Goal: Task Accomplishment & Management: Manage account settings

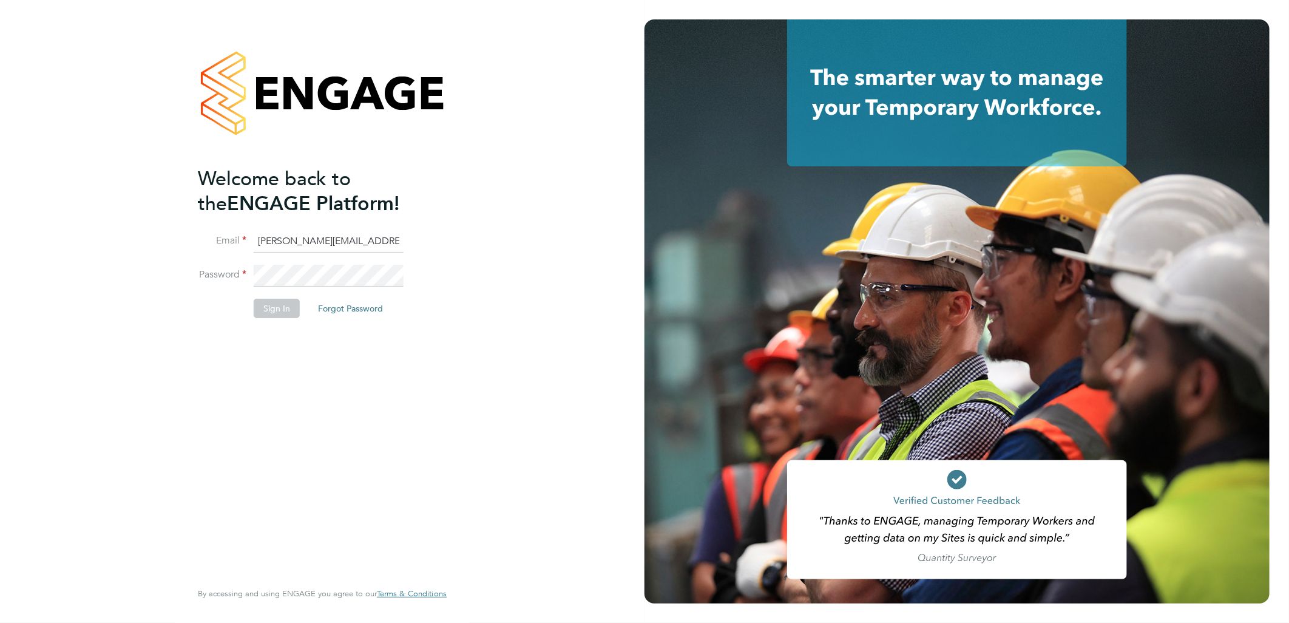
drag, startPoint x: 284, startPoint y: 240, endPoint x: 291, endPoint y: 244, distance: 8.1
click at [284, 241] on input "sasha.baird@pretiumresourcing.co.uk" at bounding box center [329, 242] width 150 height 22
drag, startPoint x: 305, startPoint y: 240, endPoint x: 129, endPoint y: 219, distance: 177.2
click at [129, 219] on div "Welcome back to the ENGAGE Platform! Email sasha.baird@pretiumresourcing.co.uk …" at bounding box center [322, 311] width 644 height 623
type input "bgis@pretiumresourcing.co.uk"
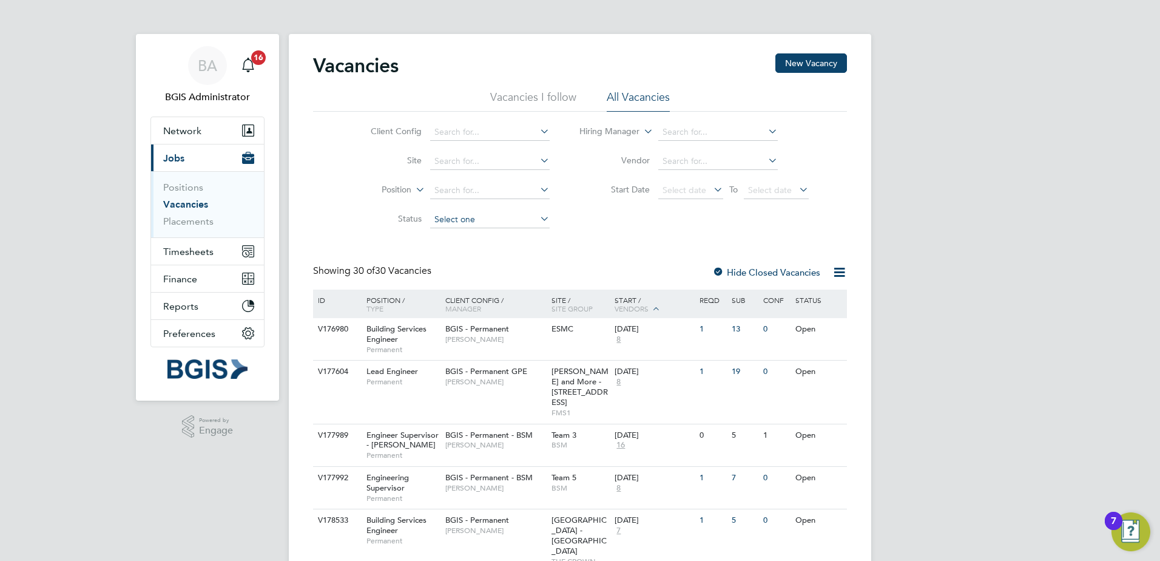
click at [462, 225] on input at bounding box center [490, 219] width 120 height 17
click at [465, 240] on li "Unapproved" at bounding box center [489, 236] width 121 height 16
type input "Unapproved"
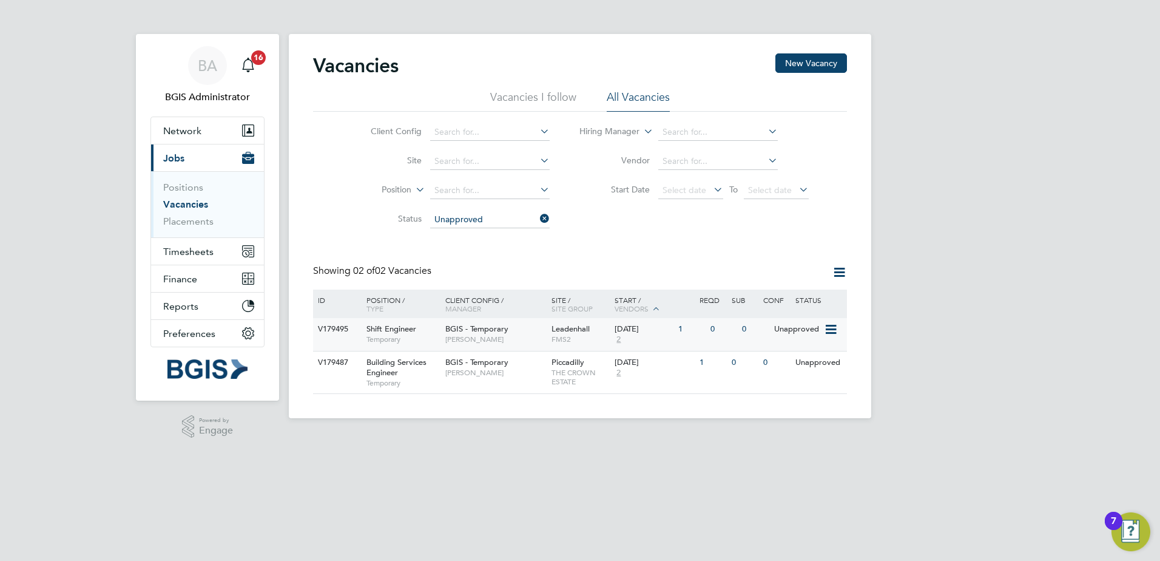
click at [556, 340] on span "FMS2" at bounding box center [581, 339] width 58 height 10
click at [567, 369] on span "THE CROWN ESTATE" at bounding box center [581, 377] width 58 height 19
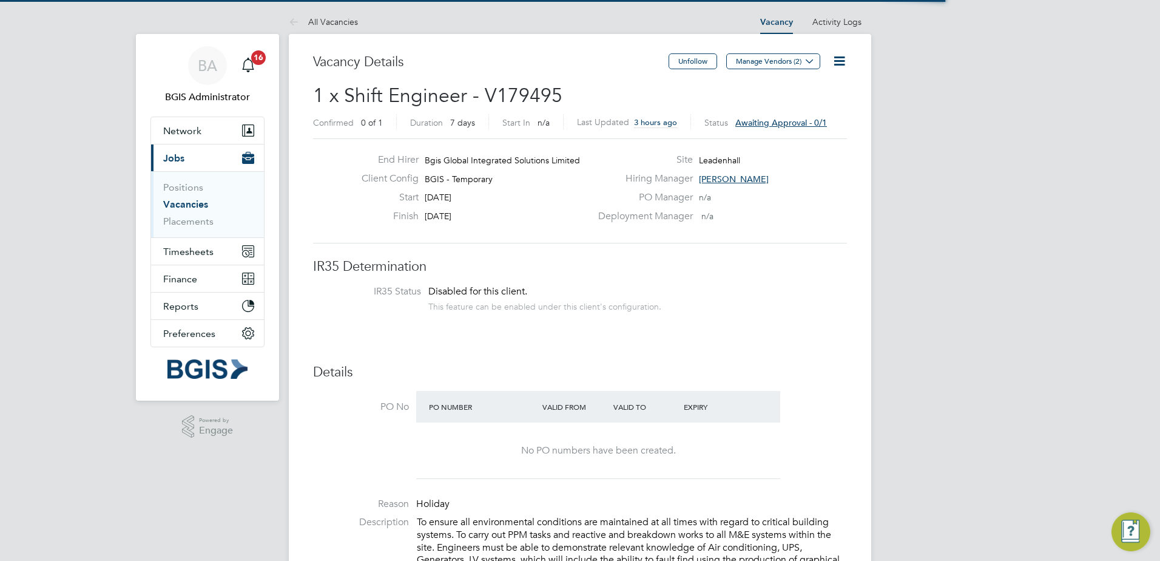
scroll to position [36, 85]
click at [846, 59] on icon at bounding box center [839, 60] width 15 height 15
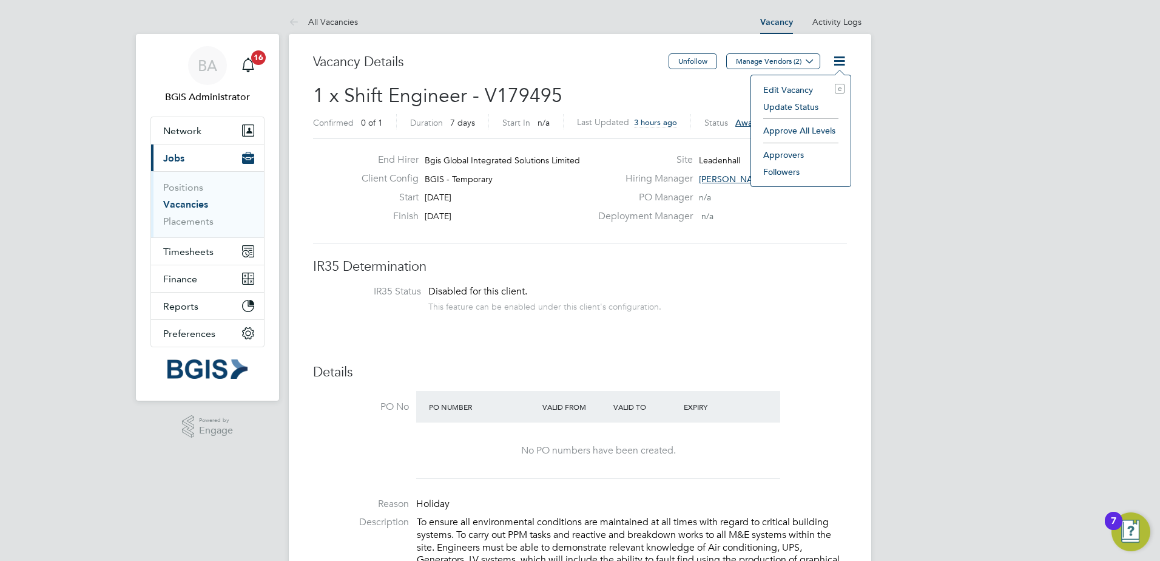
click at [796, 130] on li "Approve All Levels" at bounding box center [800, 130] width 87 height 17
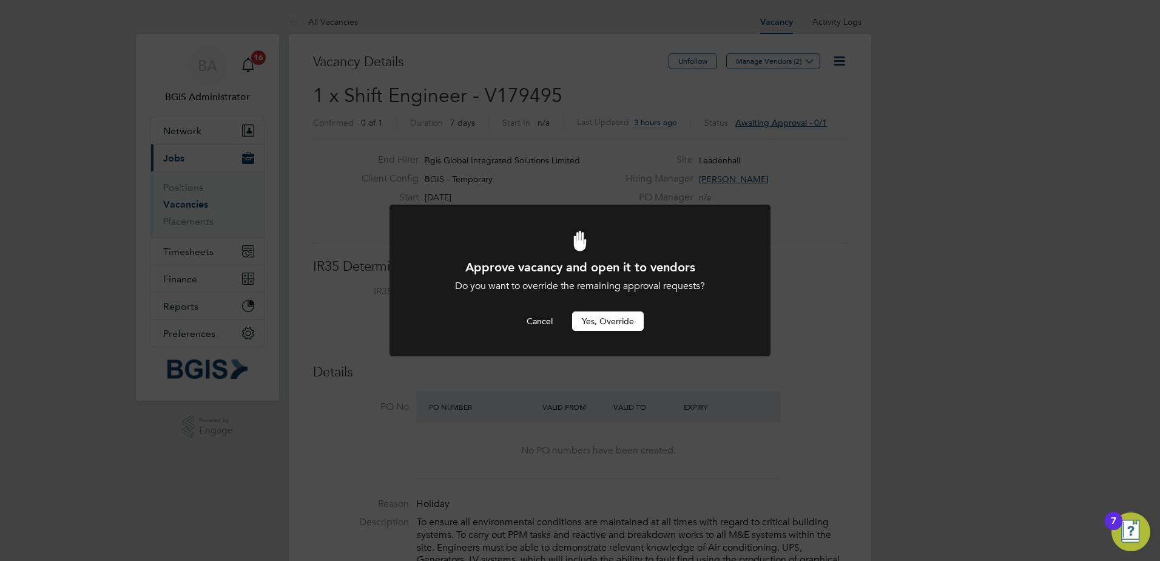
click at [605, 313] on button "Yes, Override" at bounding box center [608, 320] width 72 height 19
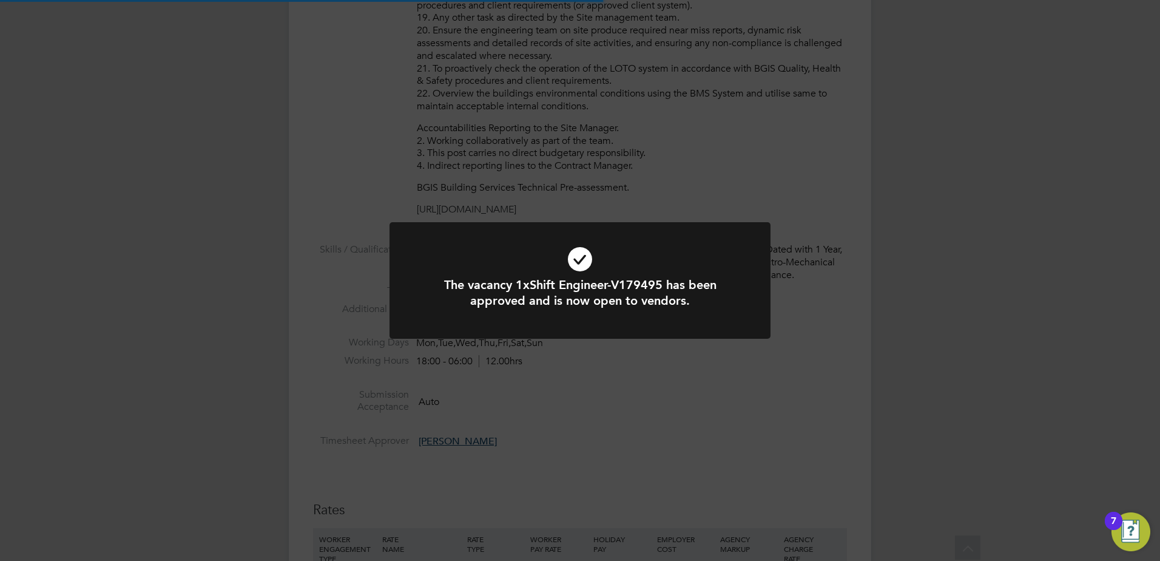
click at [834, 321] on div "The vacancy 1xShift Engineer-V179495 has been approved and is now open to vendo…" at bounding box center [580, 280] width 1160 height 561
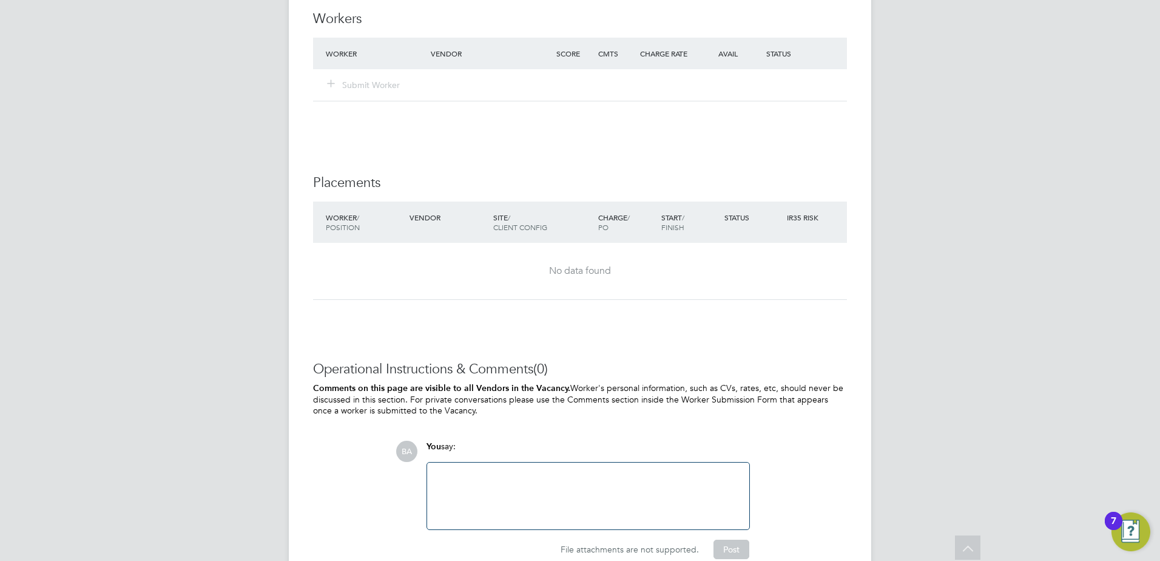
scroll to position [1673, 0]
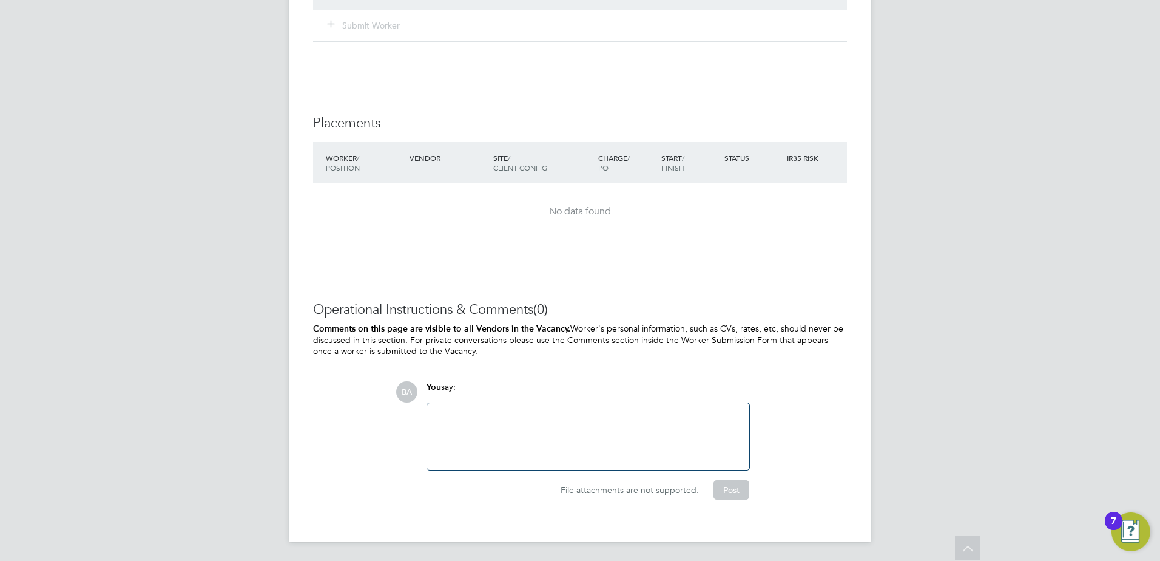
click at [521, 447] on div at bounding box center [588, 436] width 308 height 52
click at [717, 485] on button "Post" at bounding box center [732, 489] width 36 height 19
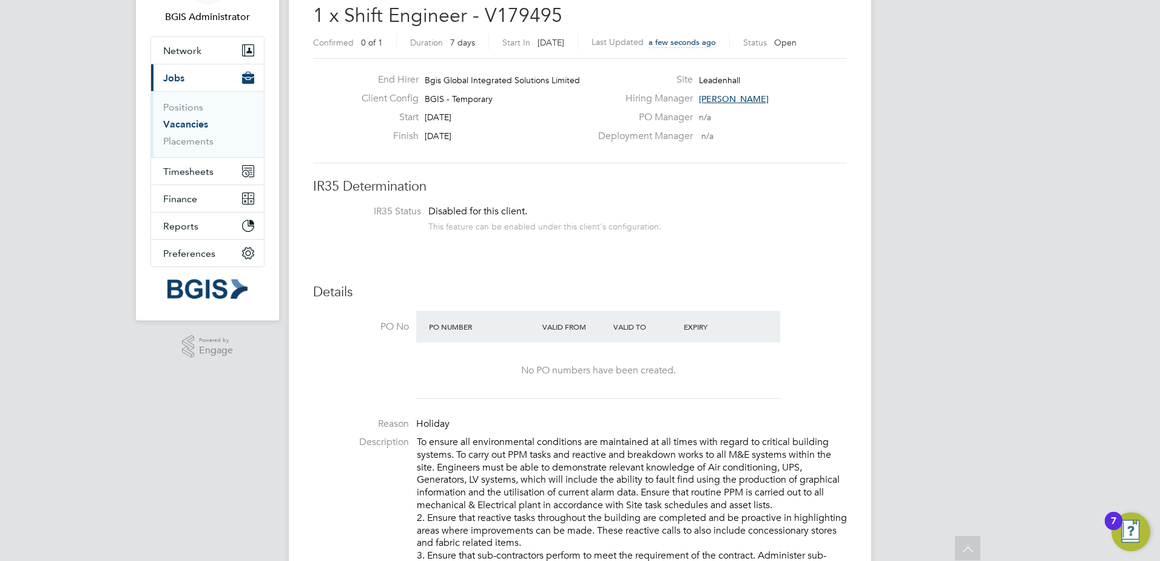
scroll to position [0, 0]
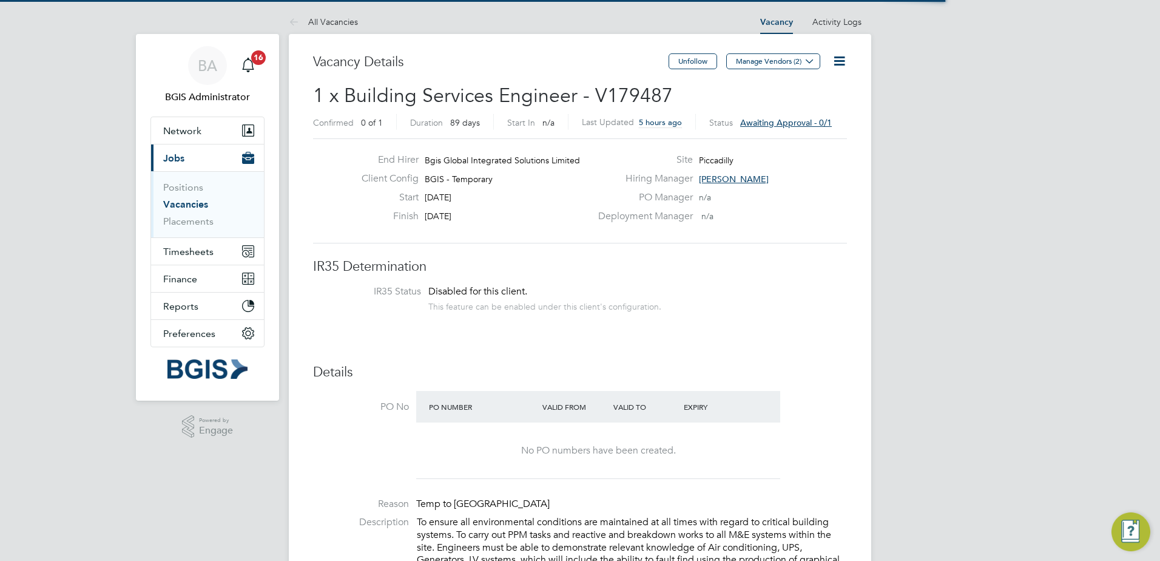
drag, startPoint x: 0, startPoint y: 0, endPoint x: 832, endPoint y: 66, distance: 834.5
click at [832, 64] on icon at bounding box center [839, 60] width 15 height 15
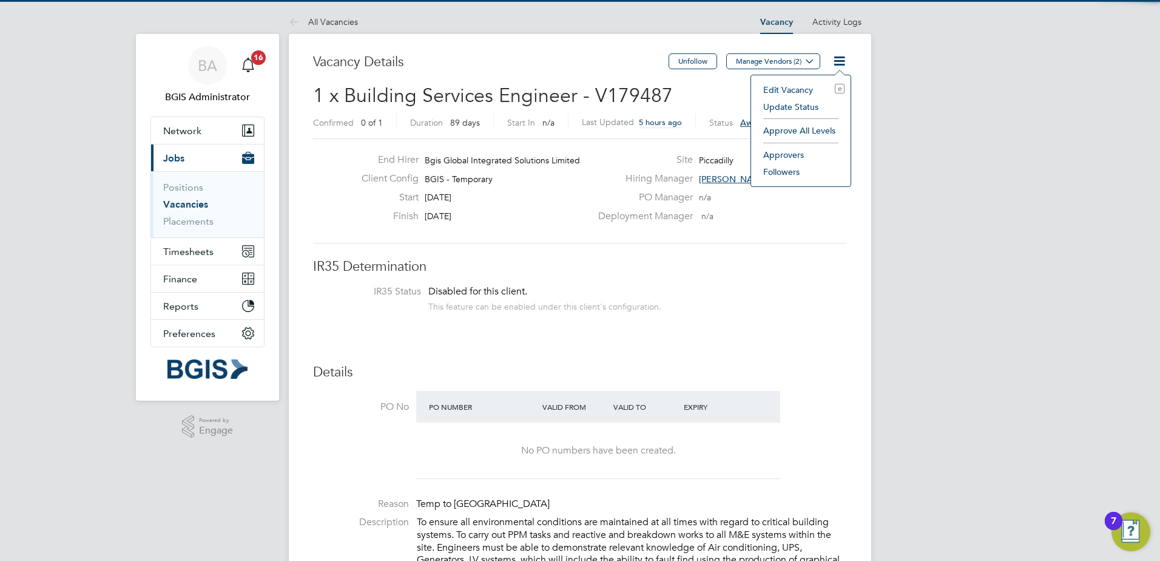
click at [802, 127] on li "Approve All Levels" at bounding box center [800, 130] width 87 height 17
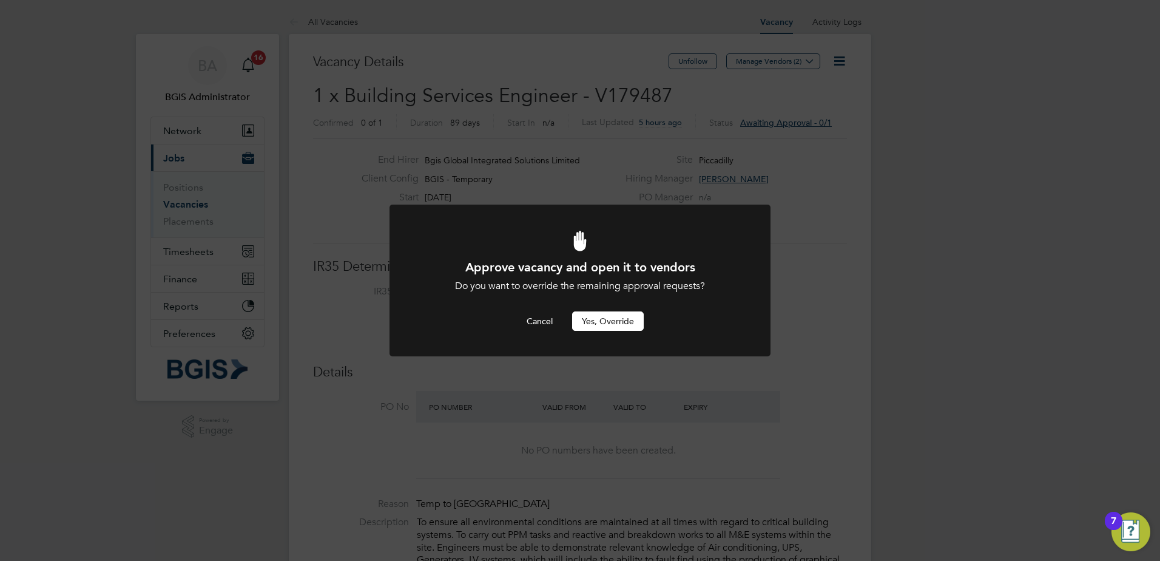
click at [618, 328] on button "Yes, Override" at bounding box center [608, 320] width 72 height 19
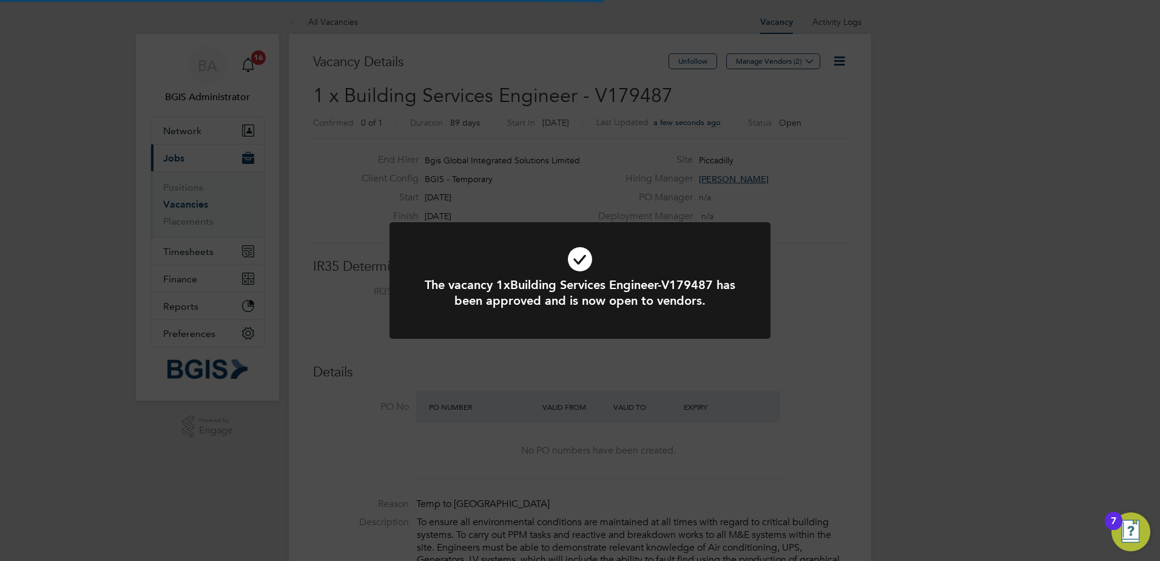
drag, startPoint x: 841, startPoint y: 92, endPoint x: 846, endPoint y: 69, distance: 24.3
click at [842, 92] on div "The vacancy 1xBuilding Services Engineer-V179487 has been approved and is now o…" at bounding box center [580, 280] width 1160 height 561
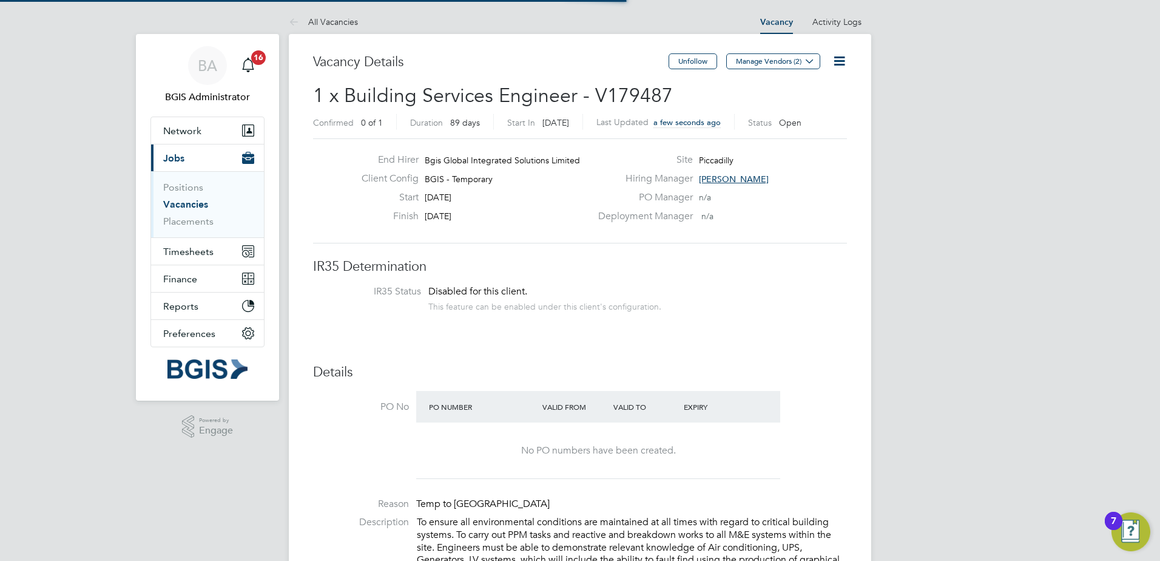
click at [842, 62] on icon at bounding box center [839, 60] width 15 height 15
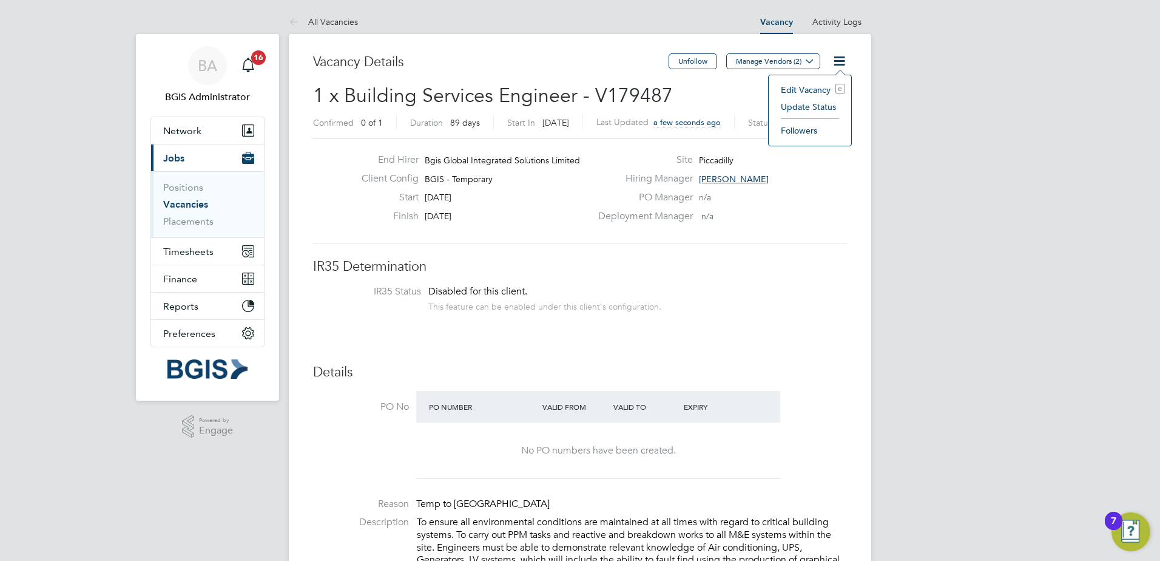
click at [797, 84] on li "Edit Vacancy e" at bounding box center [810, 89] width 70 height 17
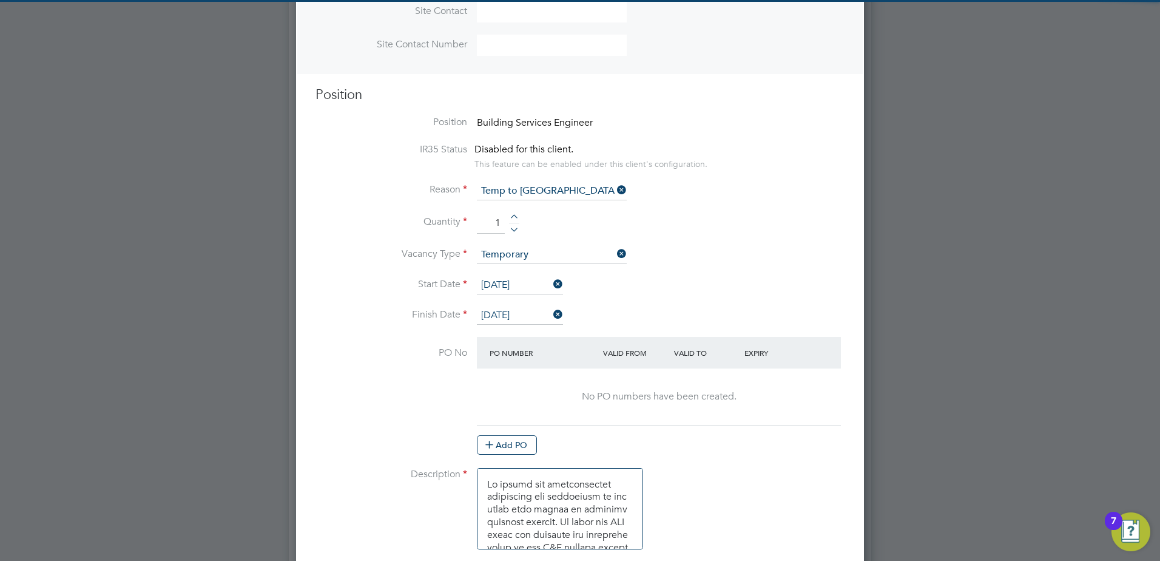
scroll to position [485, 0]
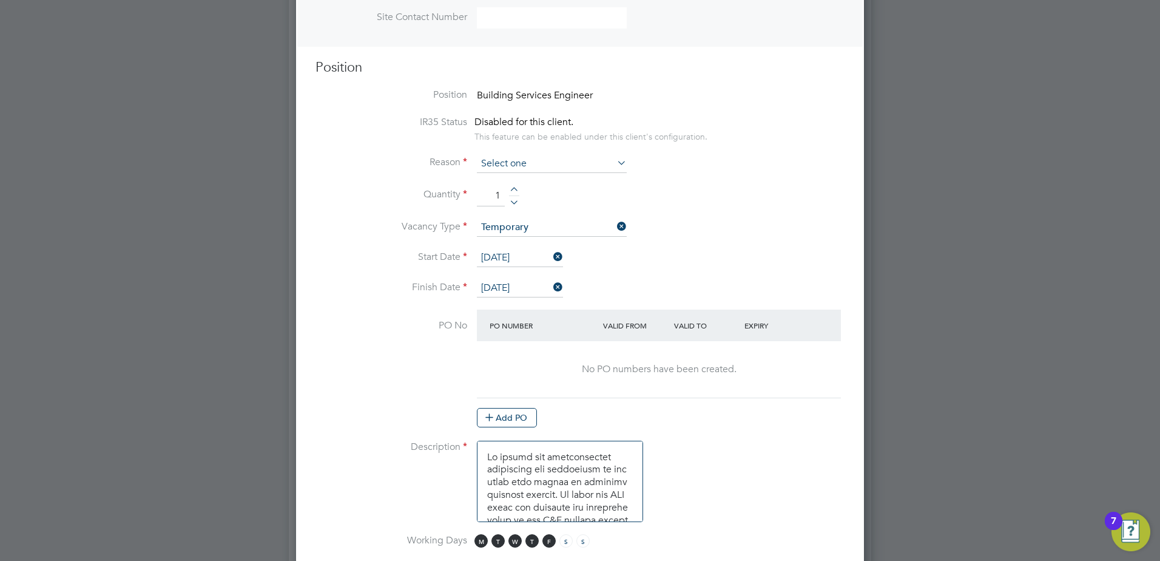
click at [550, 166] on input at bounding box center [552, 164] width 150 height 18
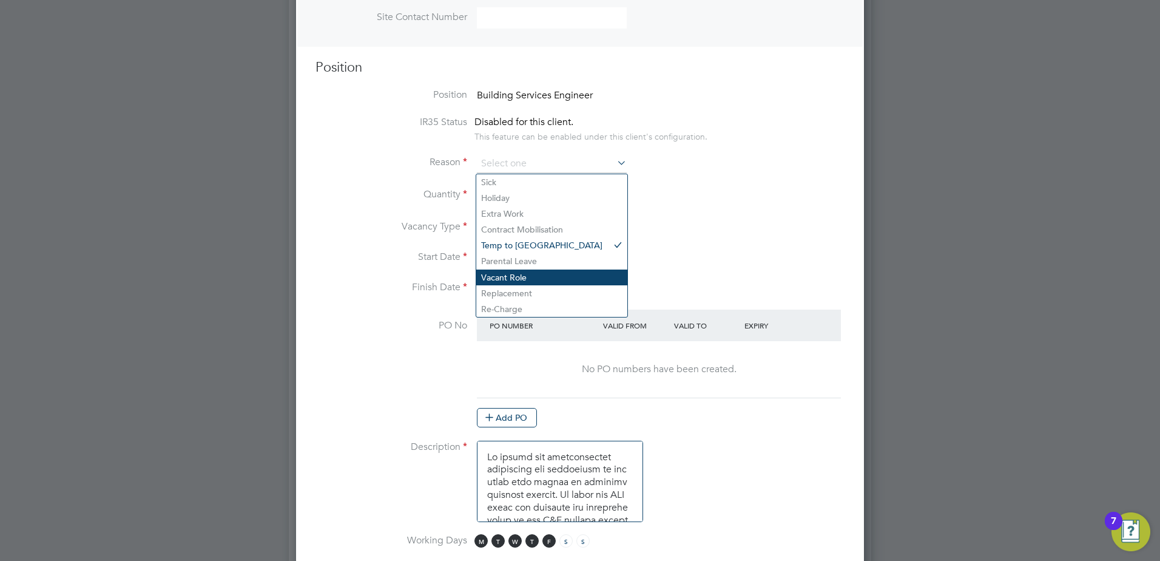
click at [522, 278] on li "Vacant Role" at bounding box center [551, 277] width 151 height 16
type input "Vacant Role"
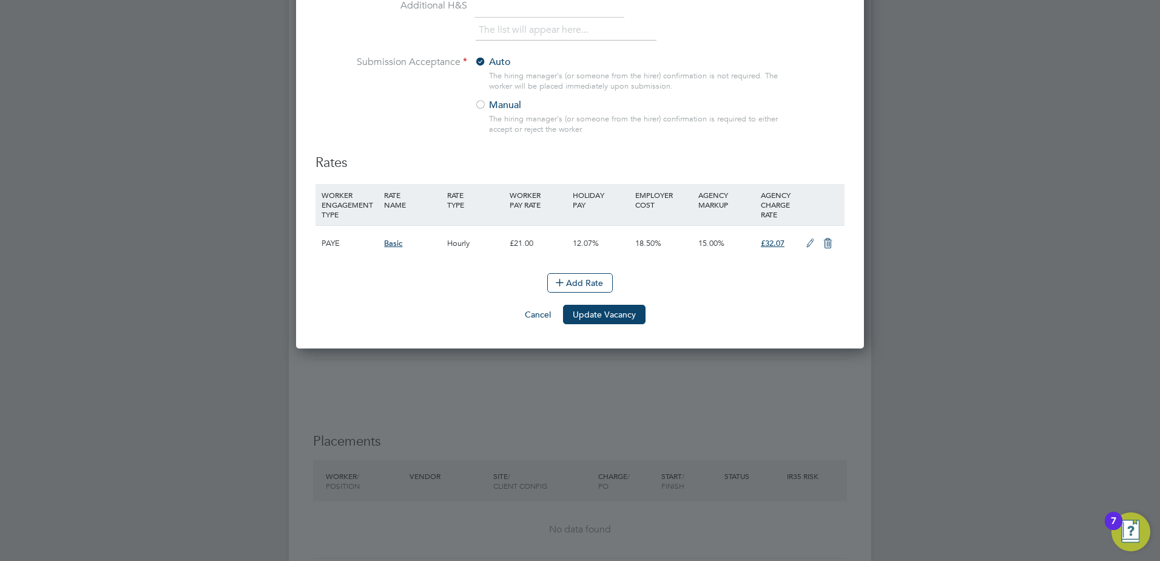
scroll to position [1456, 0]
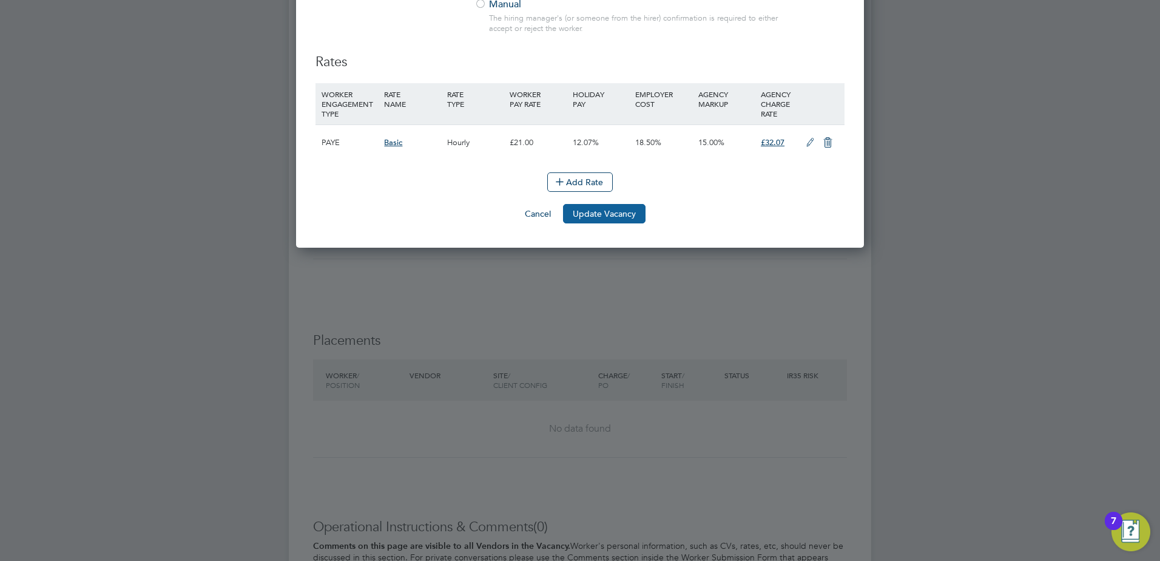
click at [607, 209] on button "Update Vacancy" at bounding box center [604, 213] width 83 height 19
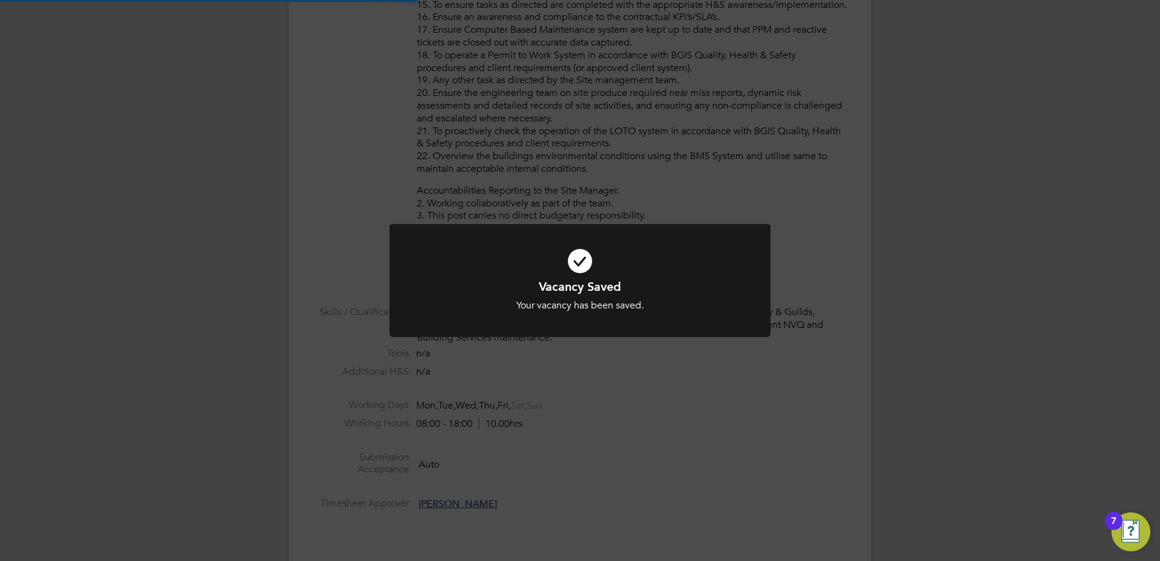
scroll to position [36, 85]
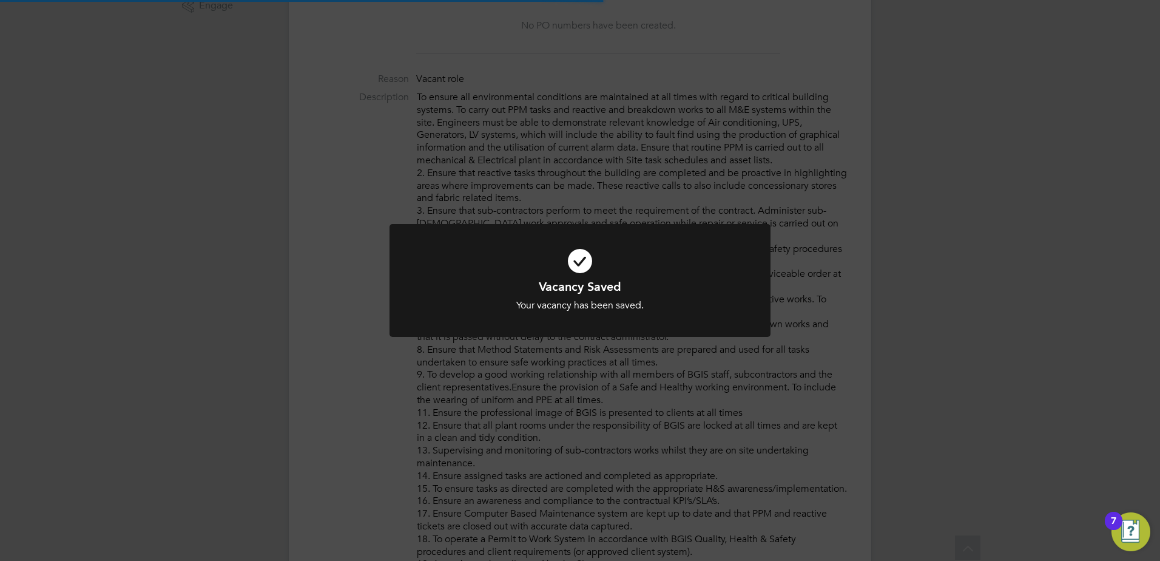
click at [883, 210] on div "Vacancy Saved Your vacancy has been saved. Cancel Okay" at bounding box center [580, 280] width 1160 height 561
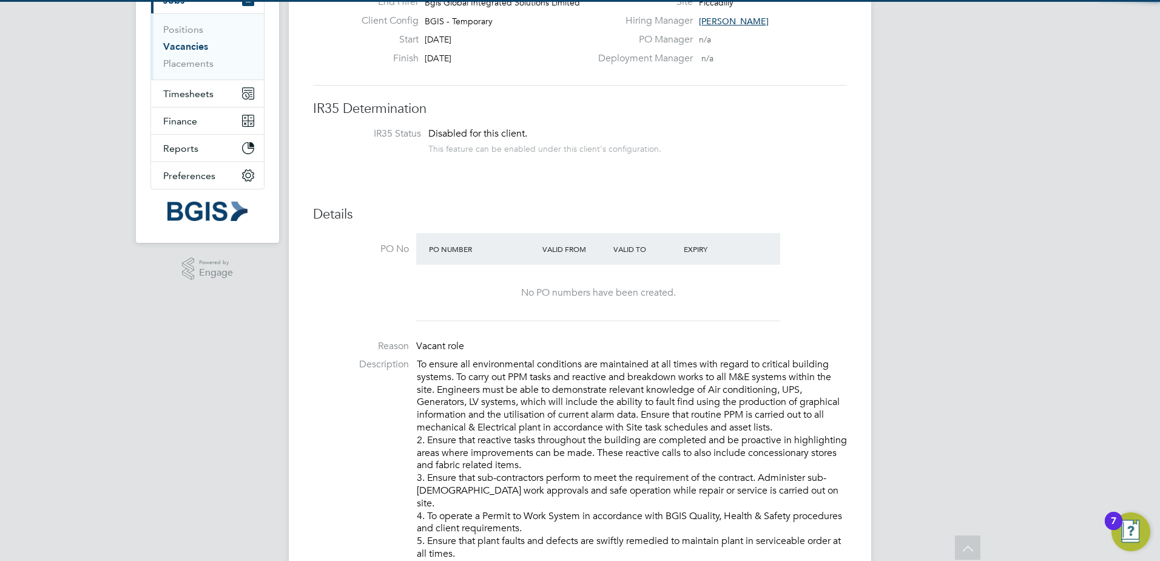
scroll to position [0, 0]
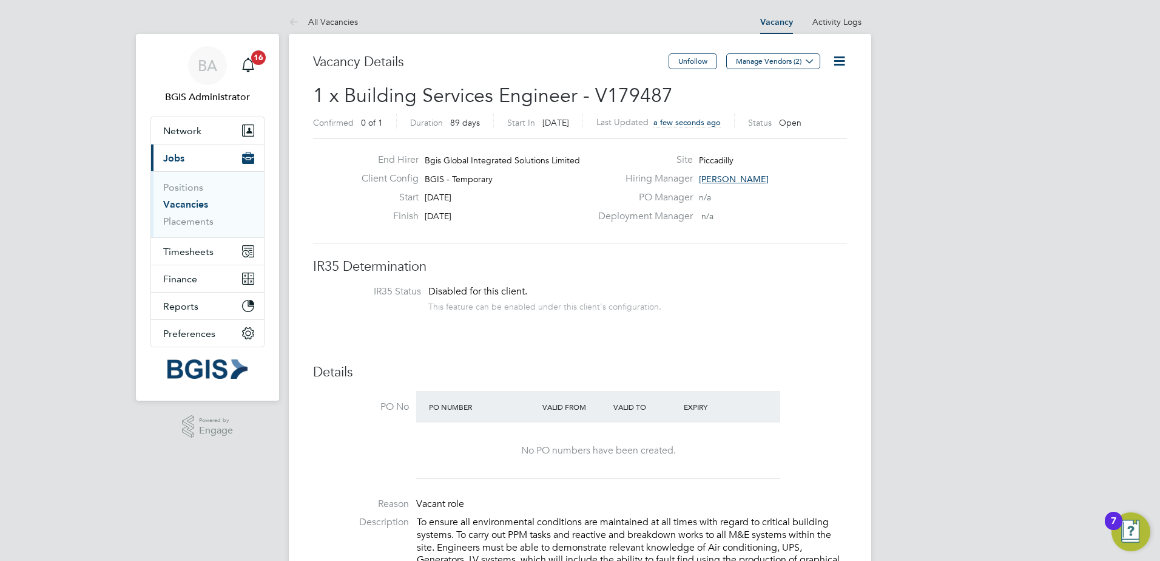
click at [790, 69] on span "Manage Vendors (2)" at bounding box center [774, 66] width 96 height 12
click at [780, 64] on button "Manage Vendors (2)" at bounding box center [773, 61] width 94 height 16
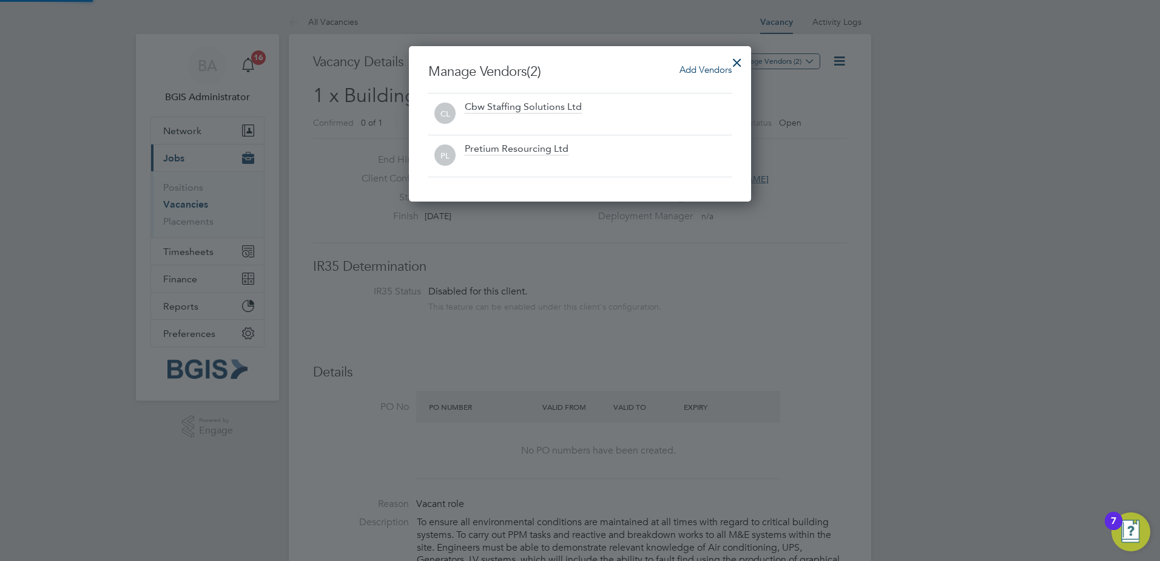
scroll to position [155, 343]
drag, startPoint x: 875, startPoint y: 225, endPoint x: 812, endPoint y: 187, distance: 72.9
click at [856, 212] on div at bounding box center [580, 280] width 1160 height 561
